Goal: Task Accomplishment & Management: Check status

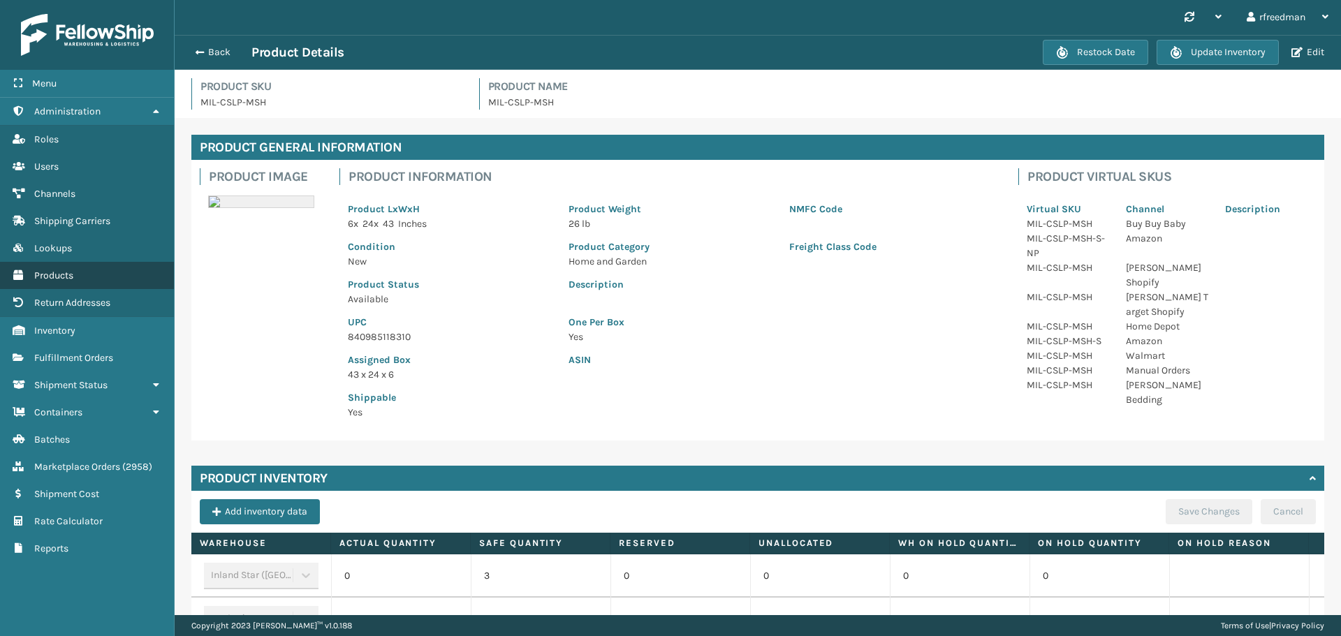
scroll to position [6, 0]
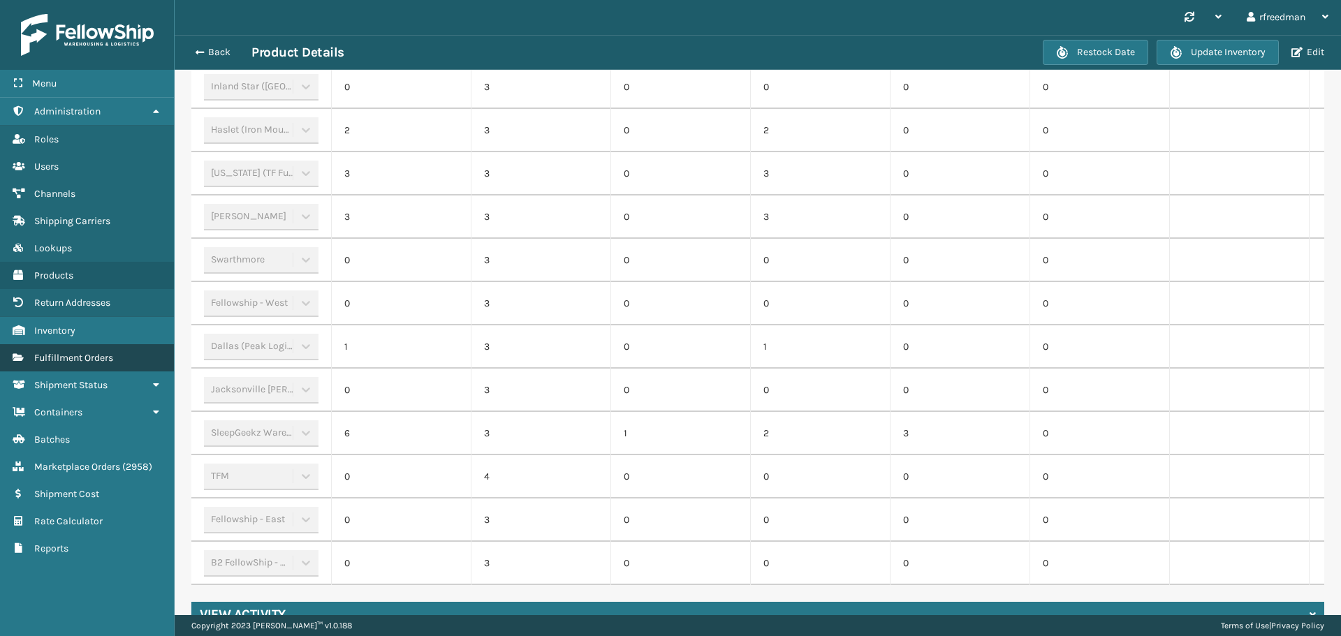
click at [57, 356] on span "Fulfillment Orders" at bounding box center [73, 358] width 79 height 12
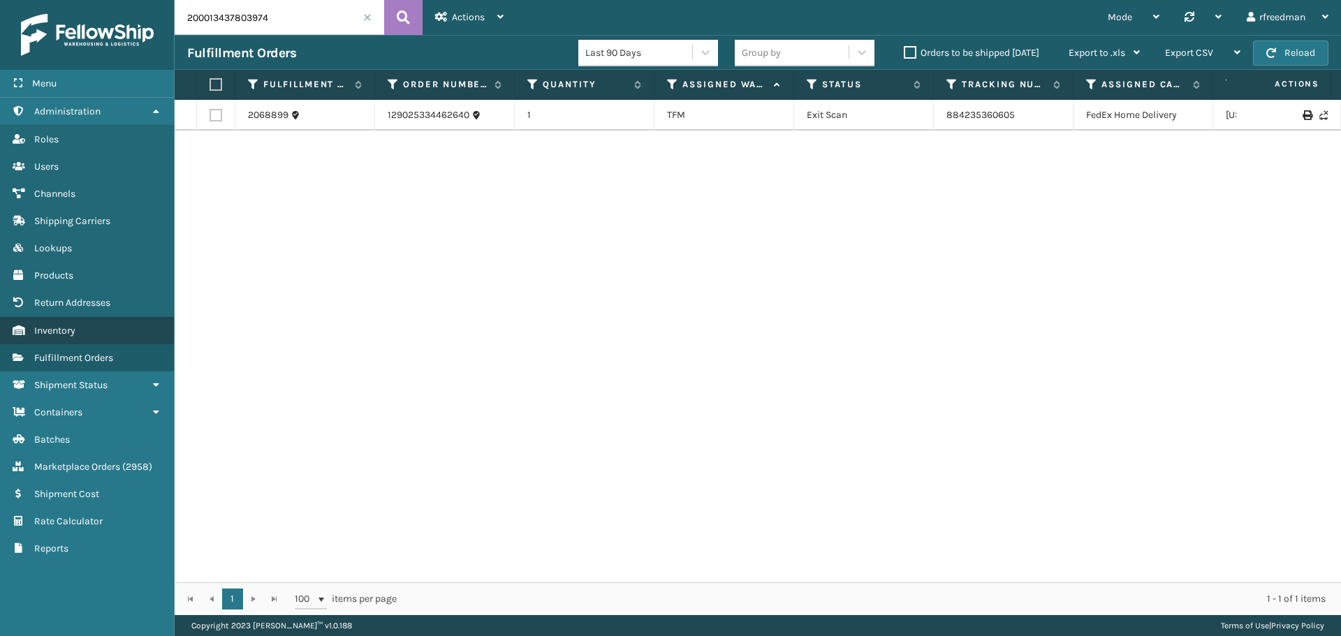
click at [65, 342] on link "Inventory" at bounding box center [87, 330] width 174 height 27
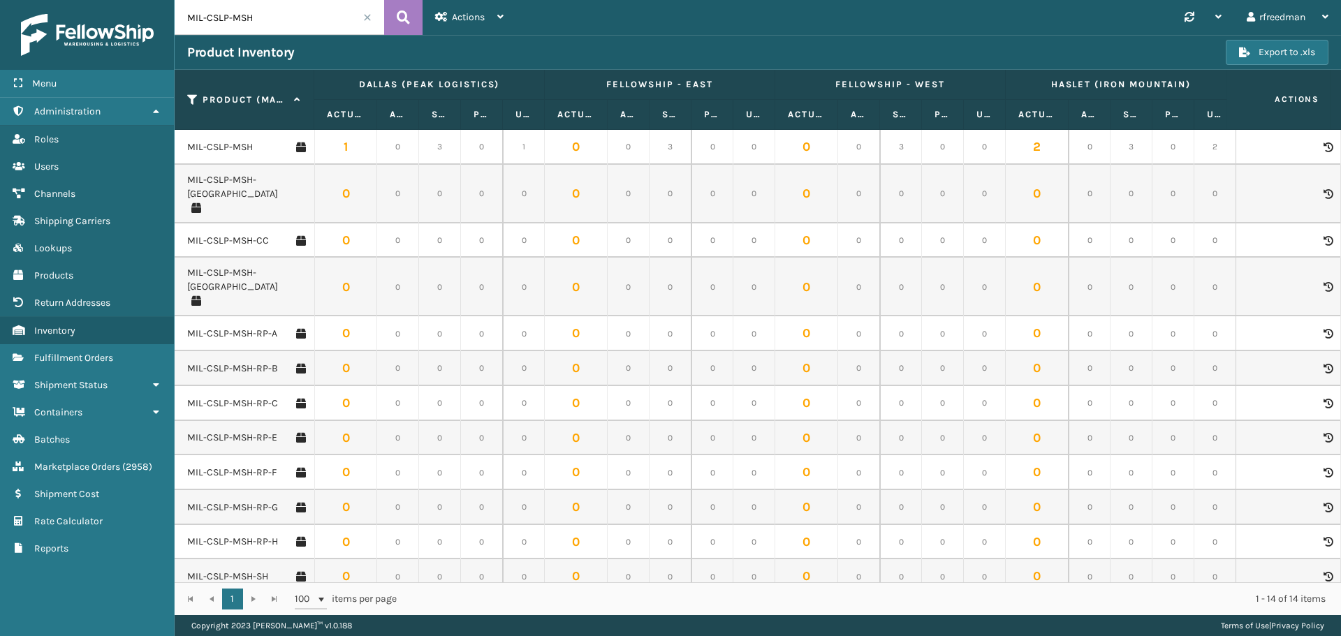
drag, startPoint x: 283, startPoint y: 27, endPoint x: 149, endPoint y: 45, distance: 135.4
click at [149, 0] on div "Menu Administration Roles Users Channels Shipping Carriers Lookups Products Ret…" at bounding box center [670, 0] width 1341 height 0
click at [61, 355] on span "Fulfillment Orders" at bounding box center [73, 358] width 79 height 12
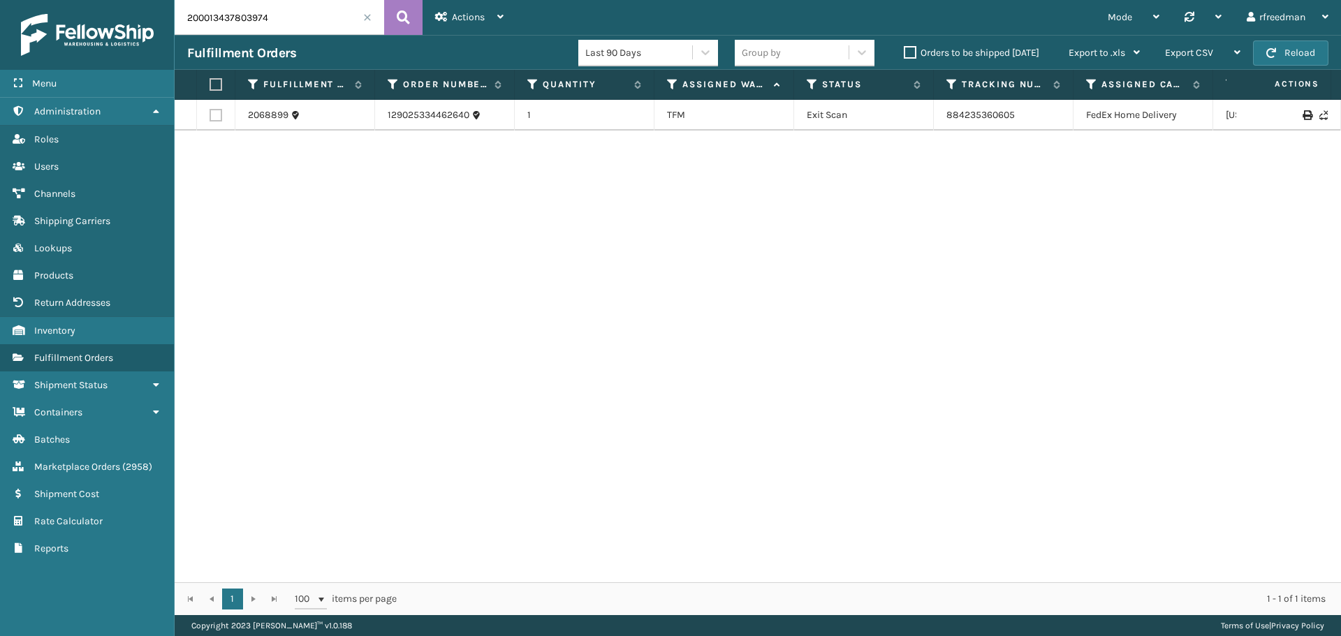
drag, startPoint x: 284, startPoint y: 15, endPoint x: 44, endPoint y: 38, distance: 241.5
click at [44, 0] on div "Menu Administration Roles Users Channels Shipping Carriers Lookups Products Ret…" at bounding box center [670, 0] width 1341 height 0
paste input "111740007-1"
type input "111740007-1"
click at [967, 122] on link "1ZH0R7060323402462" at bounding box center [996, 122] width 99 height 12
